Goal: Task Accomplishment & Management: Complete application form

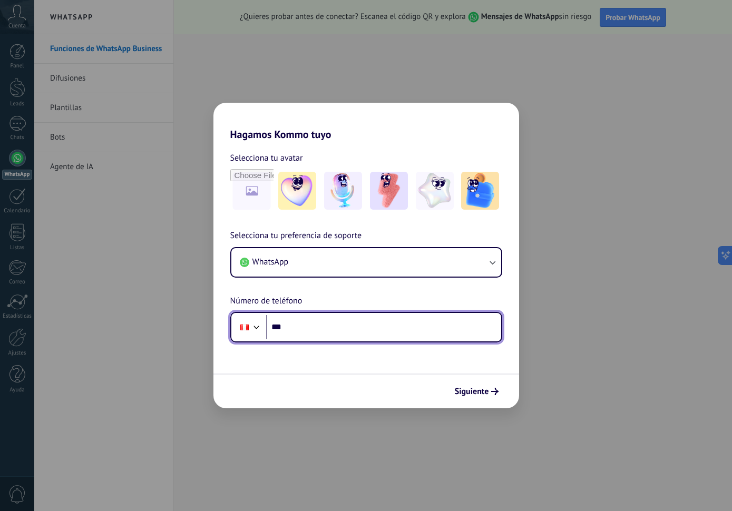
click at [356, 326] on input "***" at bounding box center [383, 327] width 235 height 24
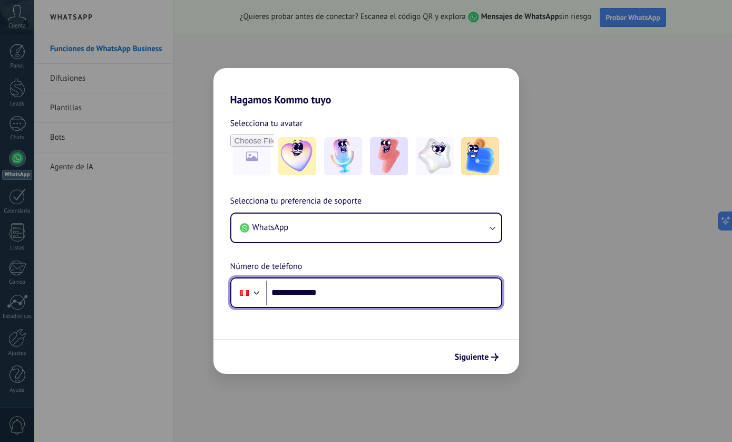
type input "**********"
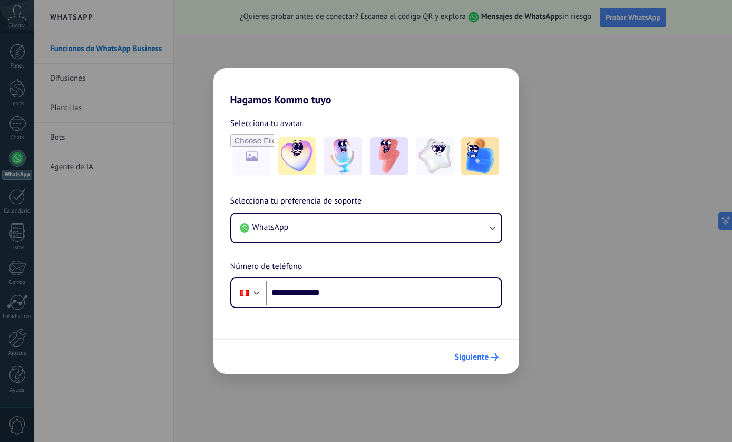
click at [476, 355] on span "Siguiente" at bounding box center [472, 356] width 34 height 7
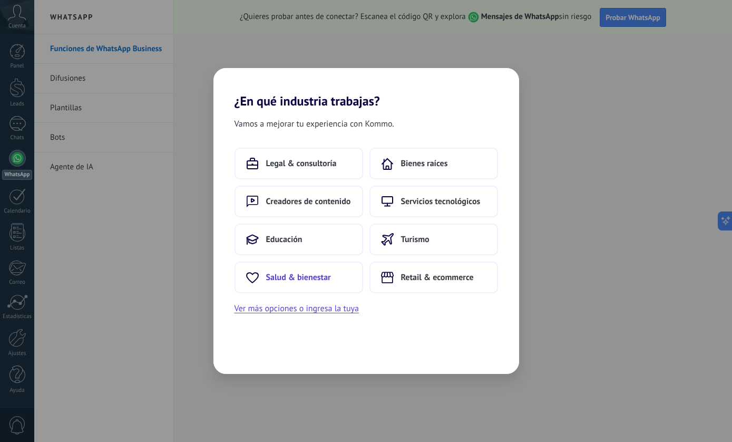
click at [318, 280] on span "Salud & bienestar" at bounding box center [298, 277] width 65 height 11
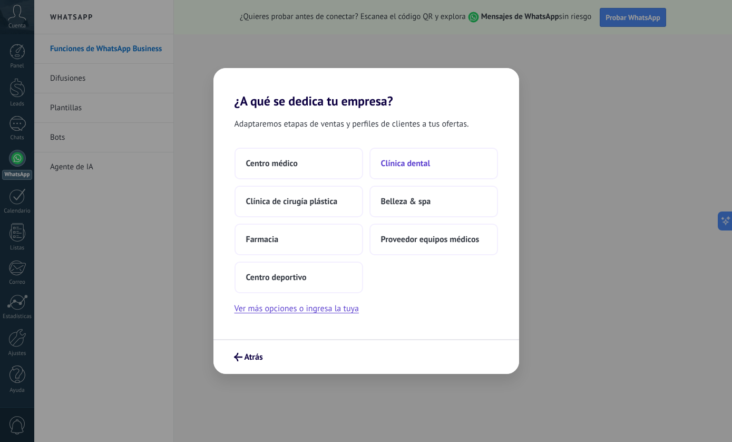
click at [402, 176] on button "Clínica dental" at bounding box center [433, 164] width 129 height 32
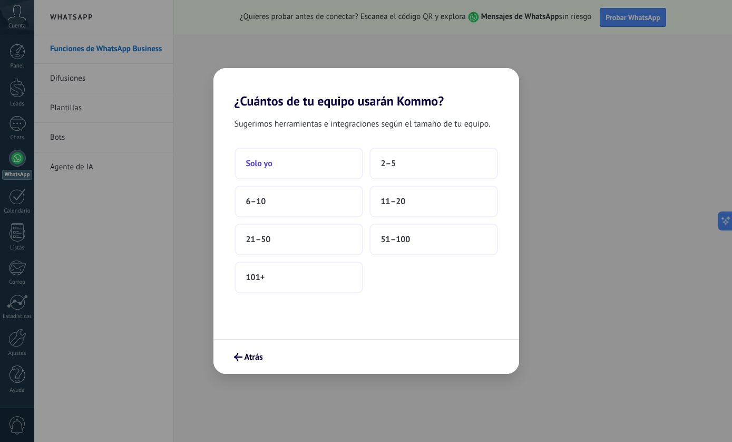
click at [327, 167] on button "Solo yo" at bounding box center [299, 164] width 129 height 32
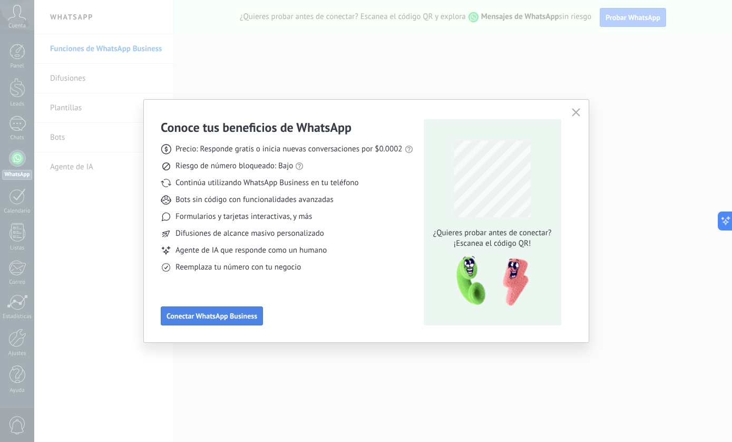
click at [182, 315] on span "Conectar WhatsApp Business" at bounding box center [212, 315] width 91 height 7
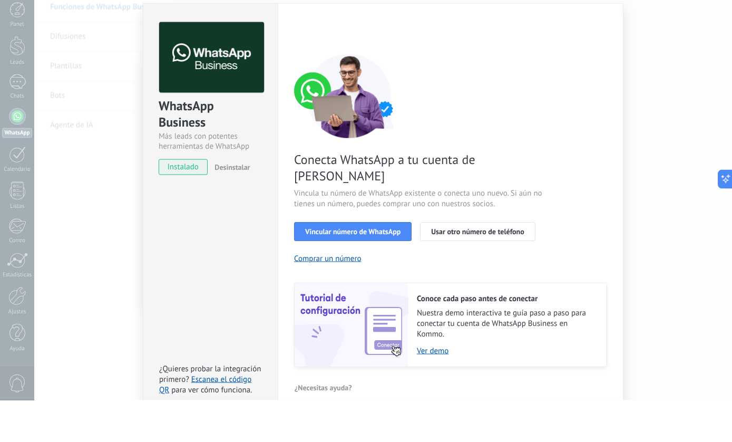
scroll to position [42, 0]
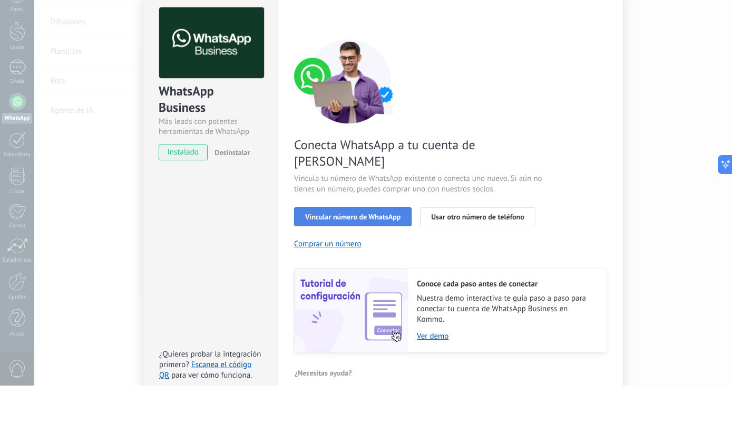
click at [330, 269] on span "Vincular número de WhatsApp" at bounding box center [352, 272] width 95 height 7
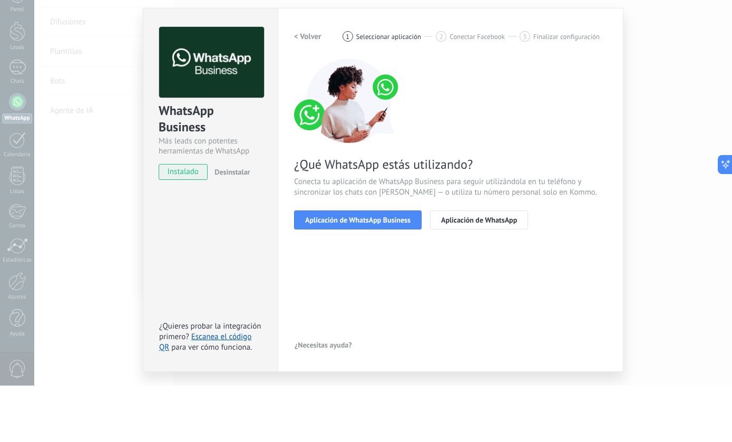
scroll to position [0, 0]
click at [348, 272] on span "Aplicación de WhatsApp Business" at bounding box center [357, 275] width 105 height 7
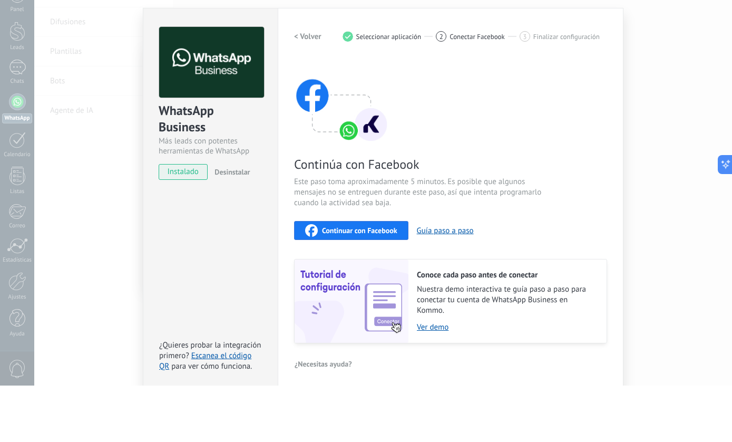
click at [334, 283] on span "Continuar con Facebook" at bounding box center [359, 286] width 75 height 7
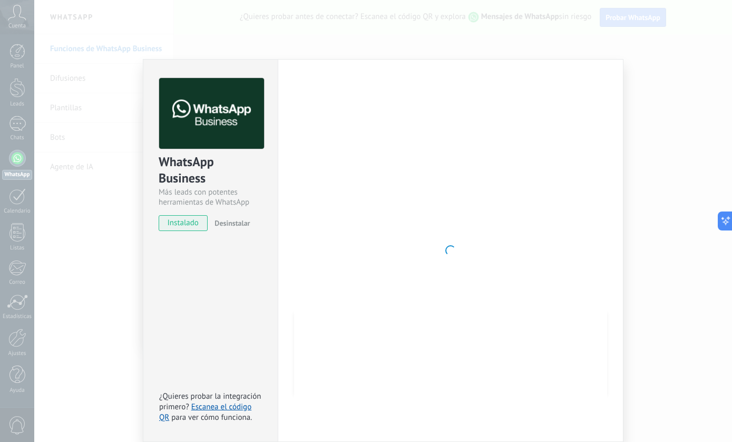
scroll to position [6, 0]
click at [678, 84] on div "WhatsApp Business Más leads con potentes herramientas de WhatsApp instalado Des…" at bounding box center [383, 221] width 698 height 442
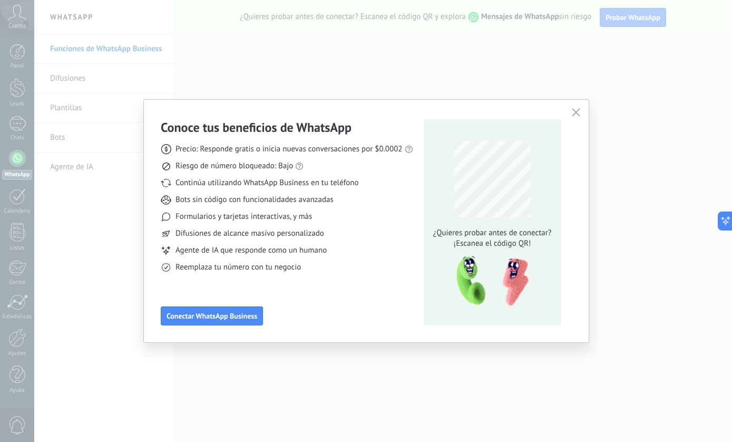
click at [577, 111] on use "button" at bounding box center [576, 112] width 8 height 8
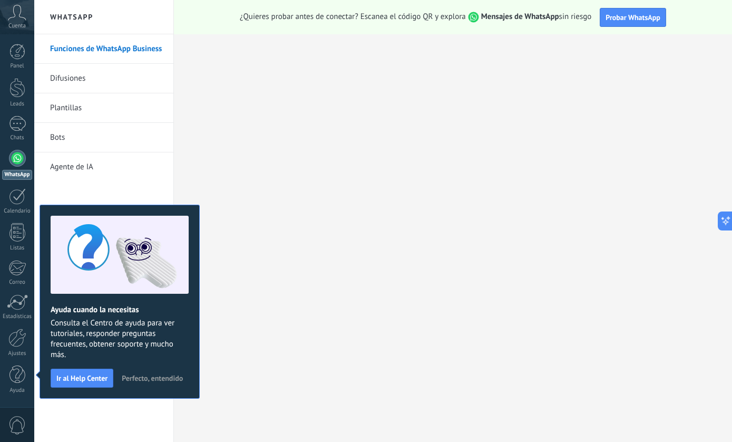
click at [86, 404] on div "Funciones de WhatsApp Business Difusiones Plantillas Bots Agente de [GEOGRAPHIC…" at bounding box center [103, 237] width 139 height 407
click at [167, 374] on span "Perfecto, entendido" at bounding box center [152, 377] width 61 height 7
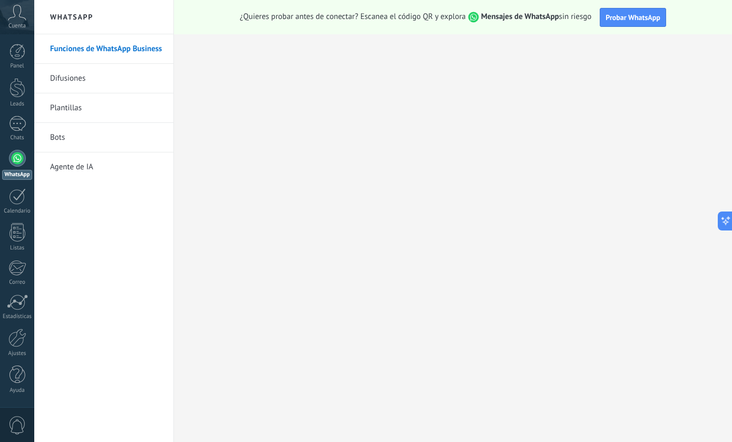
click at [16, 159] on div at bounding box center [17, 158] width 17 height 17
click at [21, 91] on div at bounding box center [17, 88] width 16 height 20
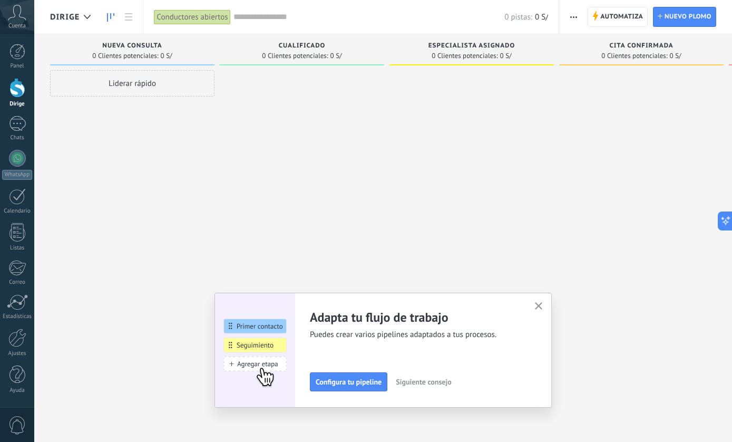
click at [15, 62] on link "Panel" at bounding box center [17, 57] width 34 height 26
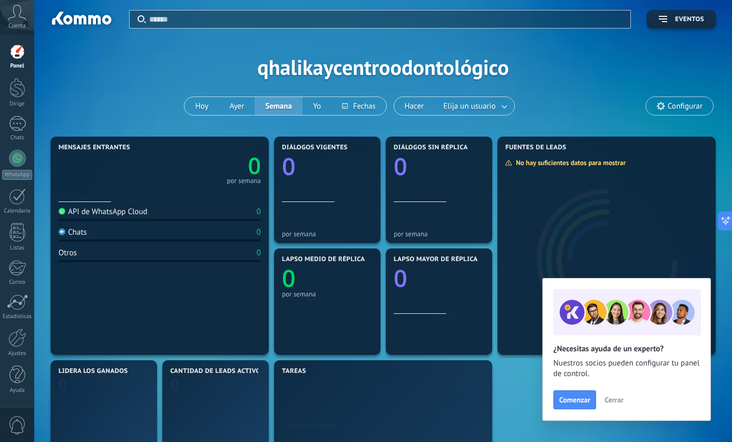
click at [18, 26] on font "Cuenta" at bounding box center [16, 25] width 17 height 7
